Goal: Information Seeking & Learning: Find specific fact

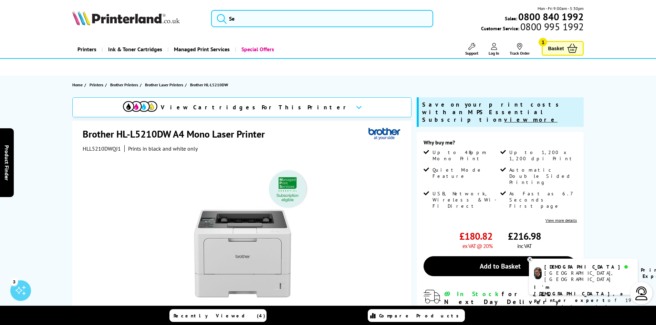
click at [166, 134] on h1 "Brother HL-L5210DW A4 Mono Laser Printer" at bounding box center [177, 134] width 189 height 13
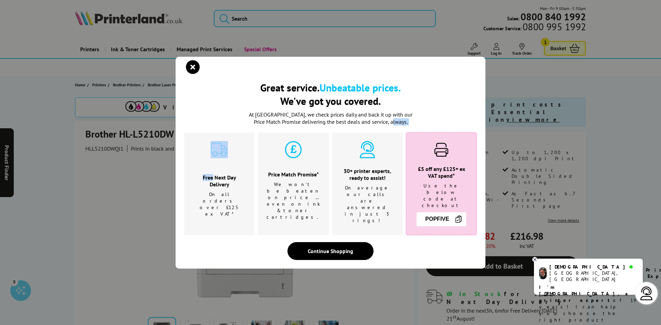
click at [166, 134] on div "Great service. Unbeatable prices. We've got you covered. Great service. Unbeata…" at bounding box center [330, 162] width 661 height 325
click at [196, 74] on icon "close modal" at bounding box center [193, 67] width 14 height 14
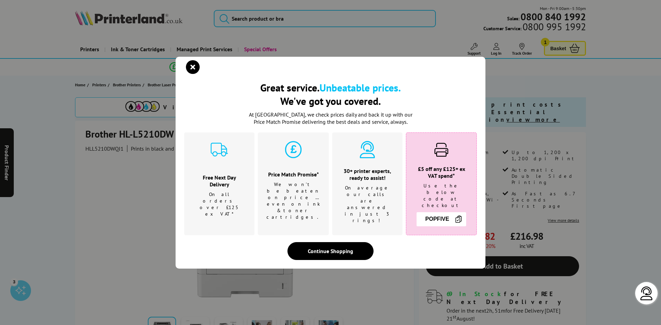
click at [345, 233] on div "Great service. Unbeatable prices. We've got you covered. At [GEOGRAPHIC_DATA], …" at bounding box center [330, 170] width 293 height 179
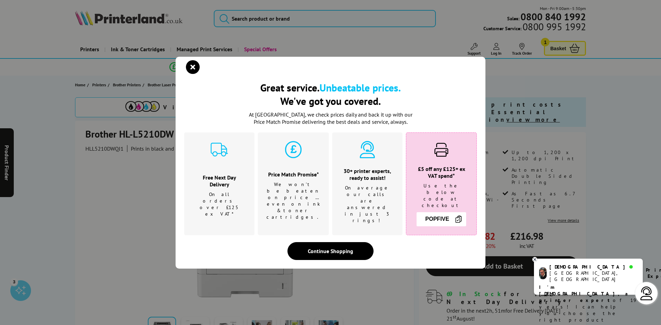
click at [315, 242] on div "Continue Shopping" at bounding box center [331, 251] width 86 height 18
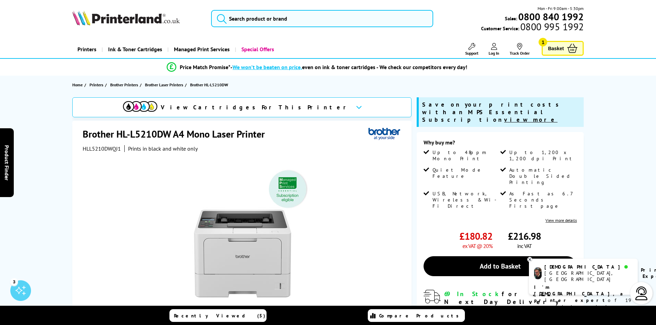
click at [165, 135] on h1 "Brother HL-L5210DW A4 Mono Laser Printer" at bounding box center [177, 134] width 189 height 13
copy h1 "L5210DW"
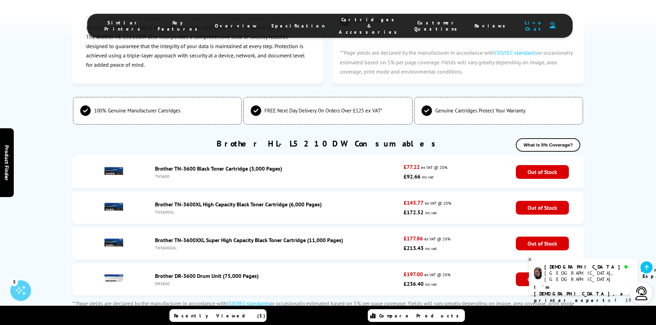
scroll to position [2342, 0]
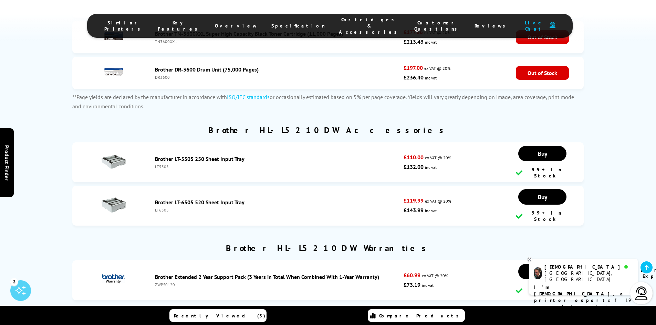
click at [181, 156] on link "Brother LT-5505 250 Sheet Input Tray" at bounding box center [200, 159] width 90 height 7
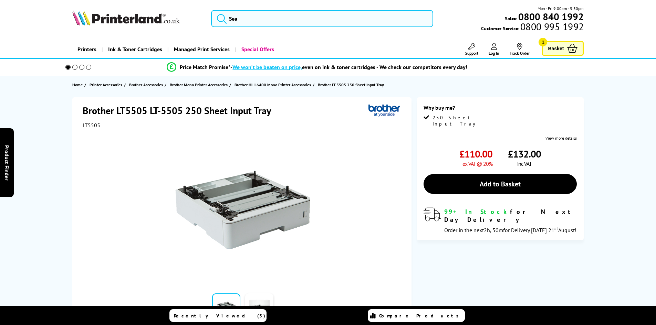
click at [163, 111] on h1 "Brother LT5505 LT-5505 250 Sheet Input Tray" at bounding box center [180, 110] width 195 height 13
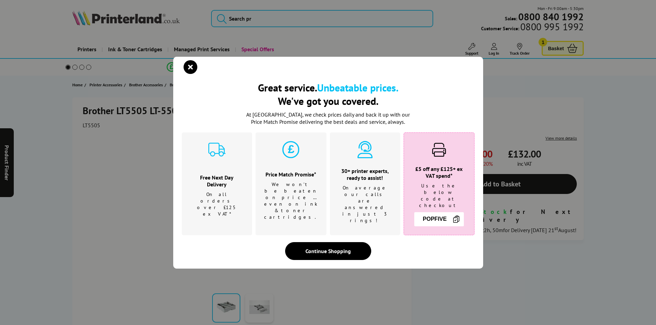
click at [163, 111] on div "Great service. Unbeatable prices. We've got you covered. Great service. Unbeata…" at bounding box center [328, 162] width 656 height 325
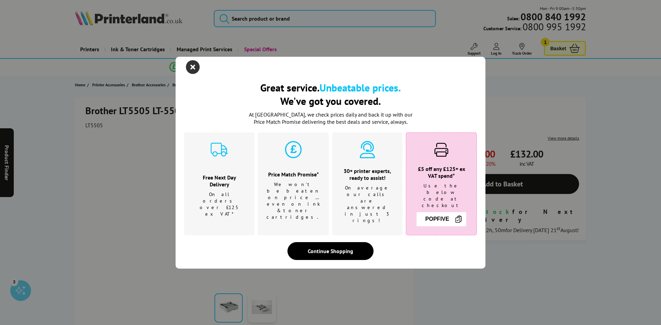
click at [195, 71] on icon "close modal" at bounding box center [193, 67] width 14 height 14
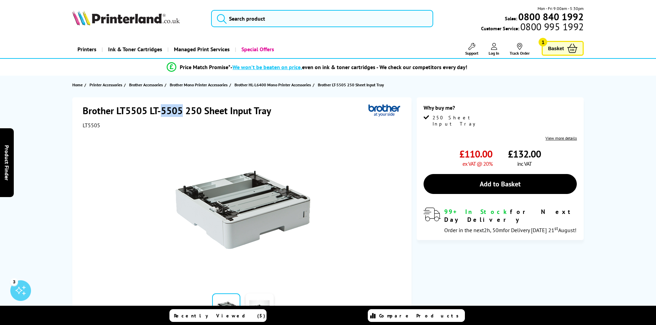
drag, startPoint x: 182, startPoint y: 108, endPoint x: 163, endPoint y: 108, distance: 19.6
click at [163, 108] on h1 "Brother LT5505 LT-5505 250 Sheet Input Tray" at bounding box center [180, 110] width 195 height 13
copy h1 "5505"
